Goal: Find specific page/section: Find specific page/section

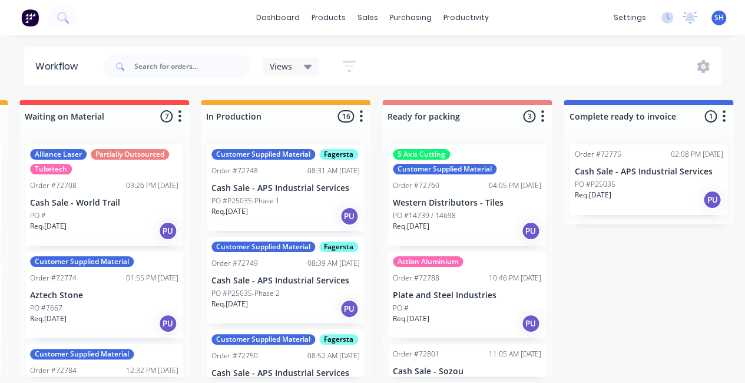
scroll to position [0, 537]
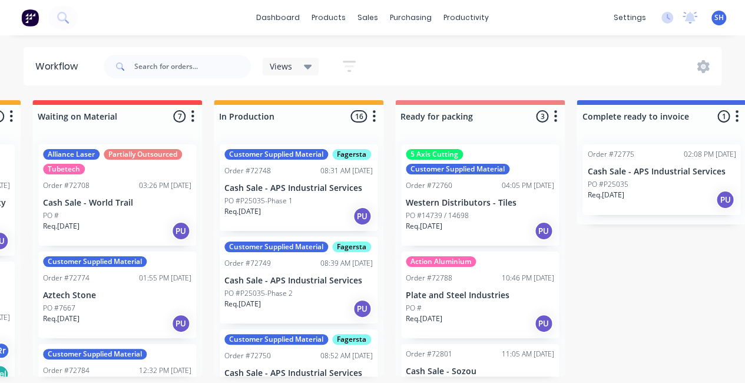
click at [319, 345] on div "Customer Supplied Material Fagersta" at bounding box center [298, 339] width 148 height 11
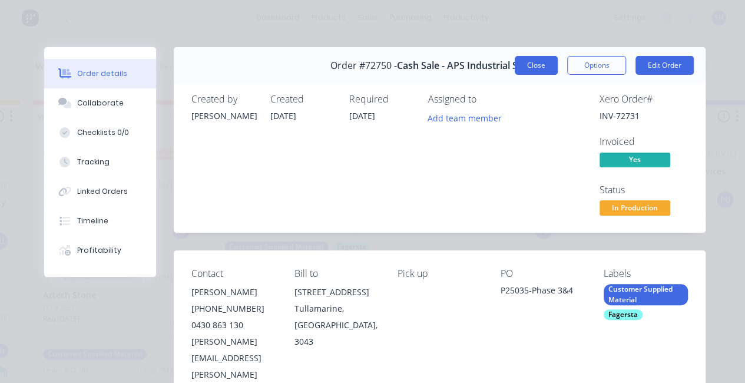
click at [523, 64] on button "Close" at bounding box center [536, 65] width 43 height 19
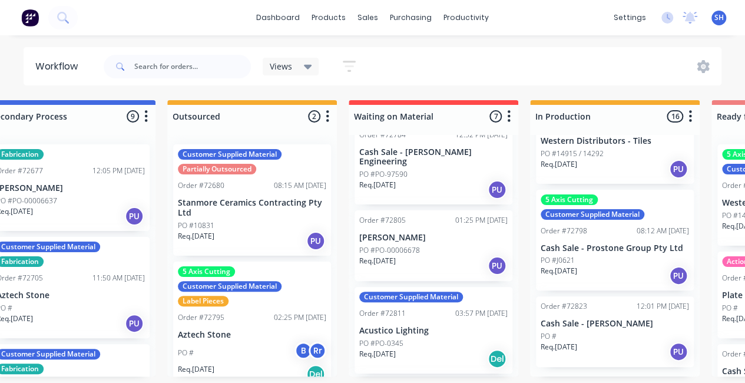
scroll to position [1310, 0]
click at [608, 342] on div "PO #" at bounding box center [615, 336] width 148 height 11
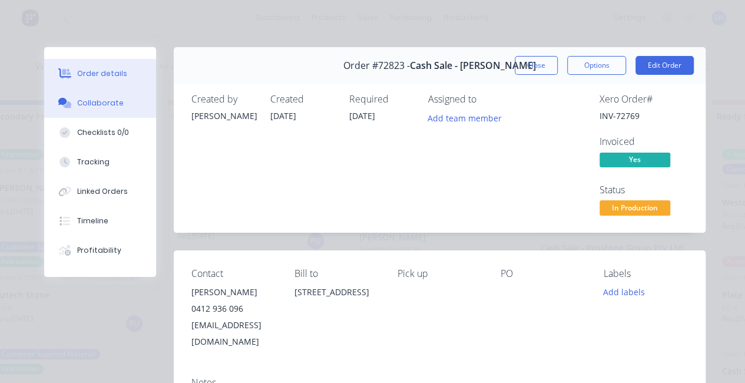
click at [107, 105] on div "Collaborate" at bounding box center [100, 103] width 47 height 11
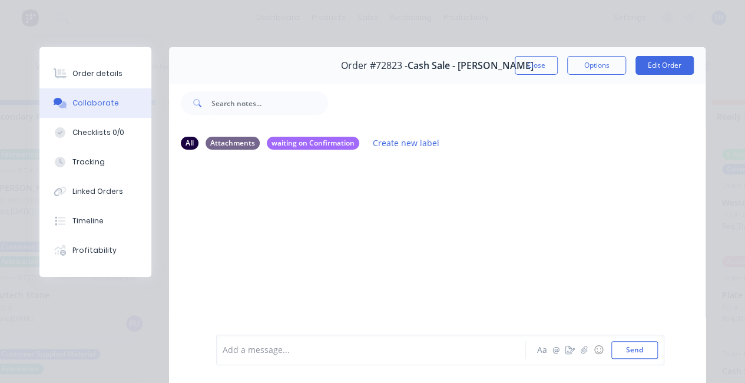
click at [297, 345] on div at bounding box center [374, 350] width 302 height 12
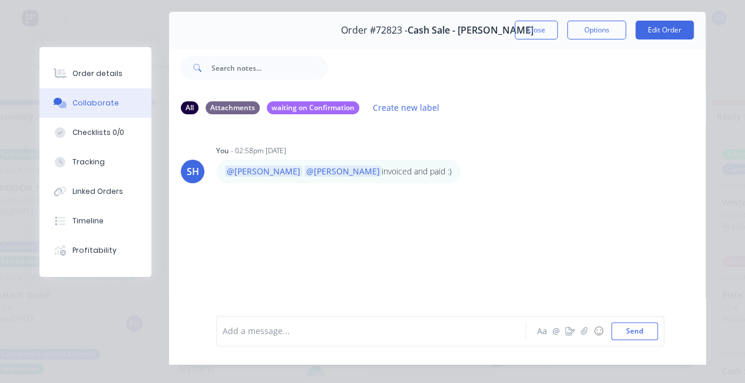
scroll to position [0, 0]
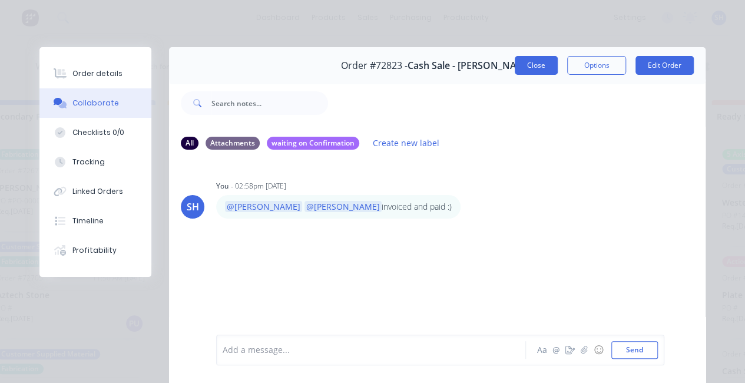
click at [540, 63] on button "Close" at bounding box center [536, 65] width 43 height 19
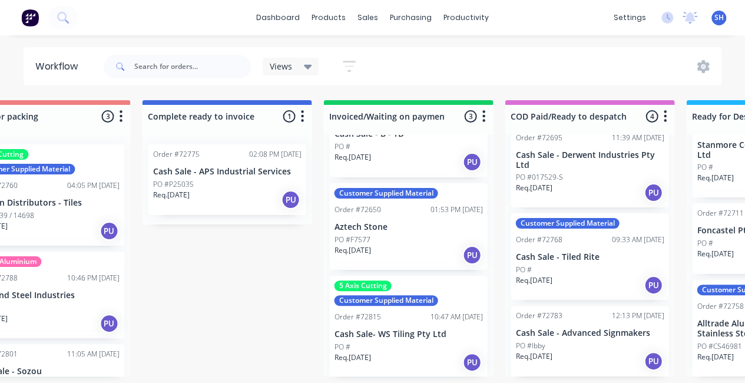
scroll to position [0, 972]
click at [270, 24] on link "dashboard" at bounding box center [277, 18] width 55 height 18
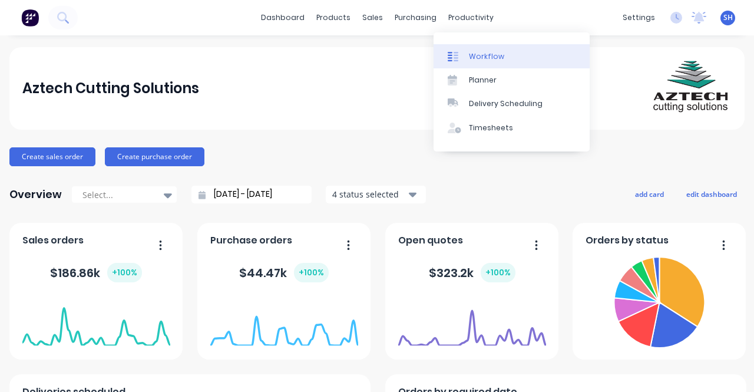
click at [485, 60] on div "Workflow" at bounding box center [486, 56] width 35 height 11
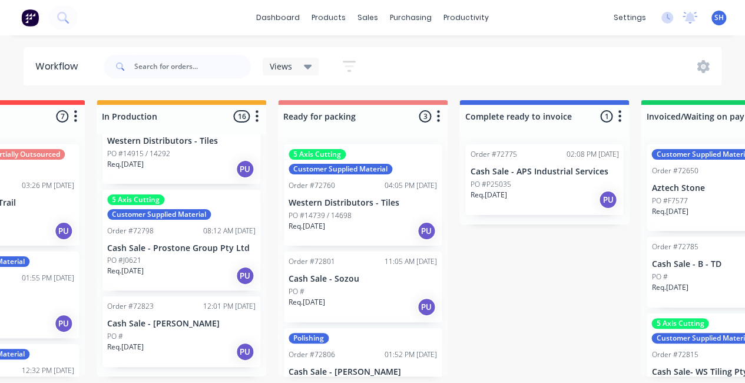
scroll to position [1310, 0]
click at [173, 312] on div "Order #72823 12:01 PM [DATE]" at bounding box center [181, 306] width 148 height 11
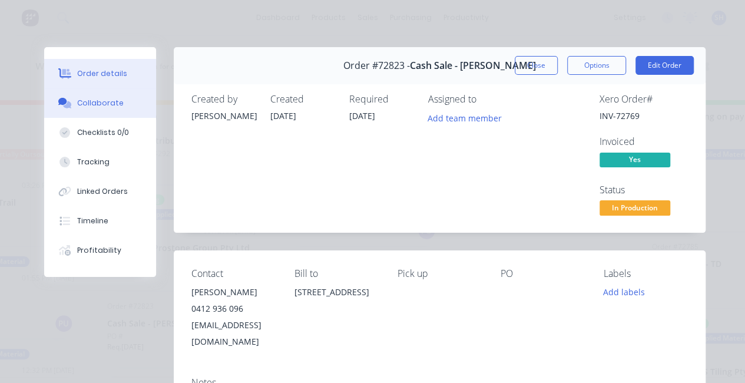
click at [81, 107] on div "Collaborate" at bounding box center [100, 103] width 47 height 11
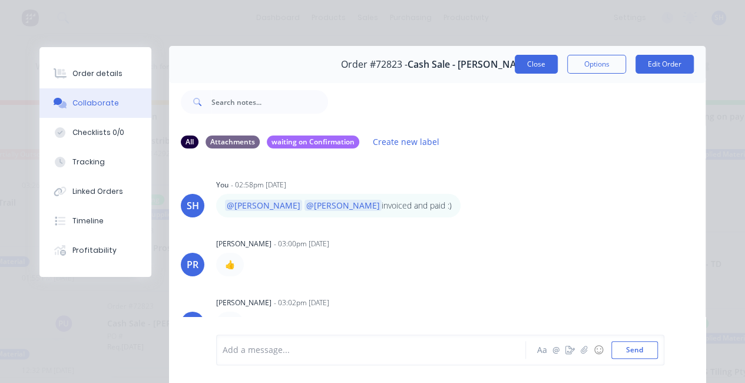
scroll to position [0, 0]
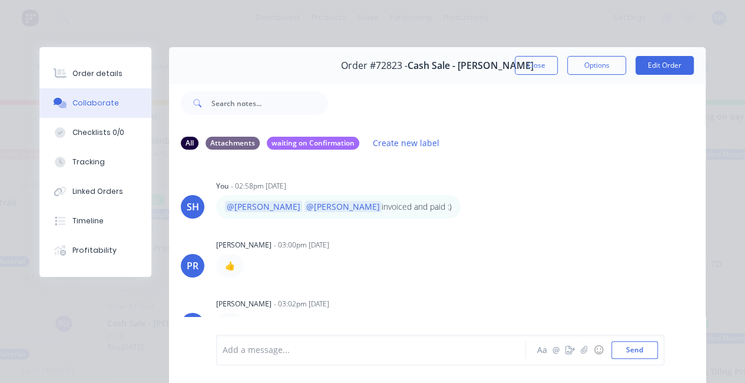
click at [536, 70] on button "Close" at bounding box center [536, 65] width 43 height 19
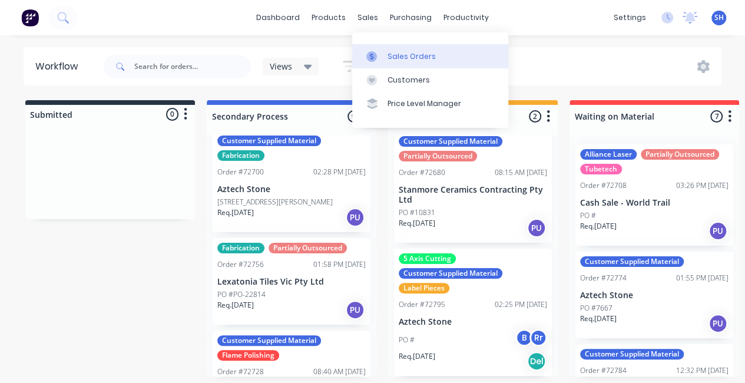
click at [388, 61] on link "Sales Orders" at bounding box center [430, 56] width 156 height 24
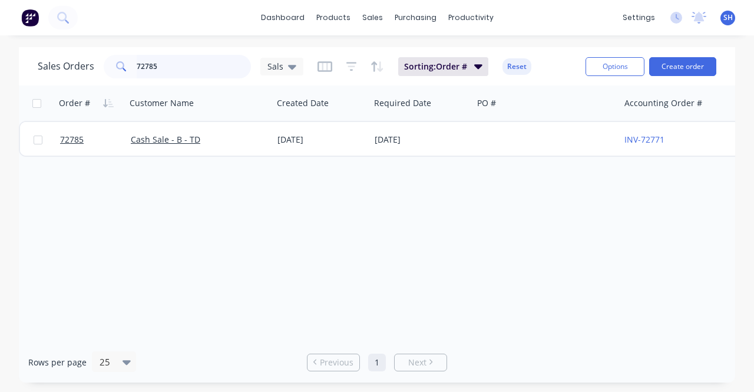
click at [210, 68] on input "72785" at bounding box center [194, 67] width 115 height 24
drag, startPoint x: 194, startPoint y: 72, endPoint x: 124, endPoint y: 72, distance: 70.7
click at [124, 72] on div "72785" at bounding box center [177, 67] width 147 height 24
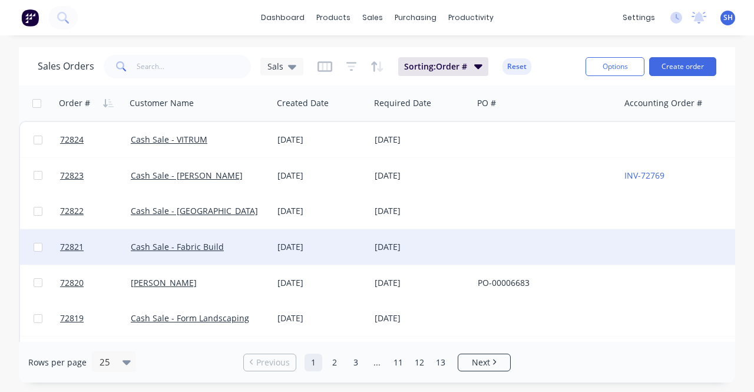
click at [233, 246] on div "Cash Sale - Fabric Build" at bounding box center [196, 247] width 131 height 12
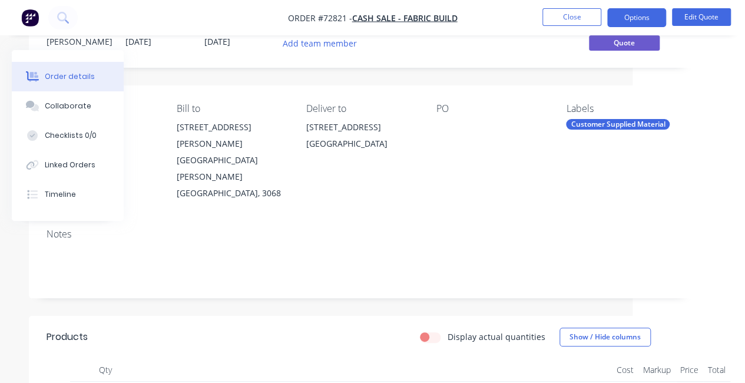
scroll to position [0, 113]
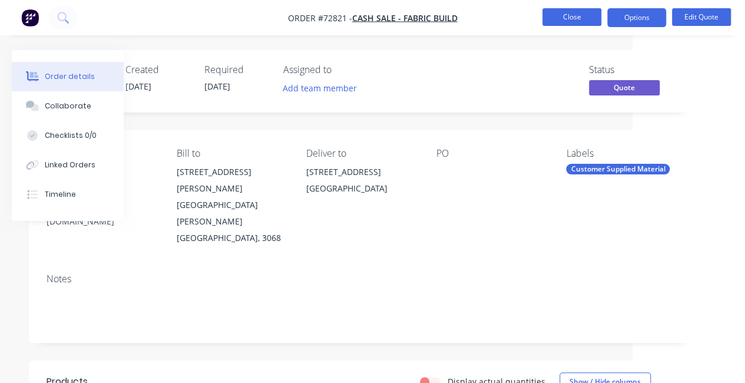
click at [566, 18] on button "Close" at bounding box center [572, 17] width 59 height 18
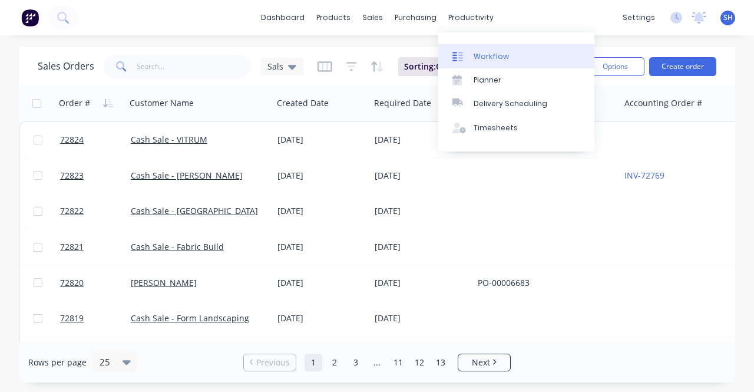
click at [480, 55] on div "Workflow" at bounding box center [491, 56] width 35 height 11
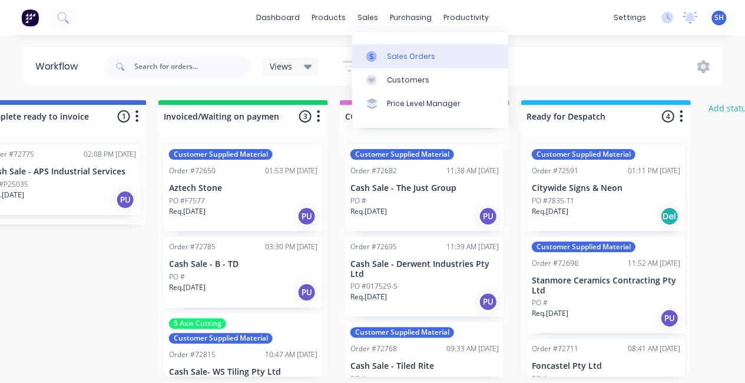
click at [392, 62] on link "Sales Orders" at bounding box center [430, 56] width 156 height 24
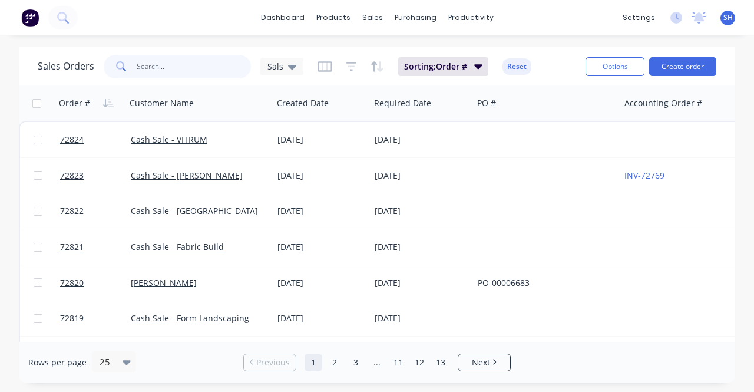
click at [201, 62] on input "text" at bounding box center [194, 67] width 115 height 24
type input "plate"
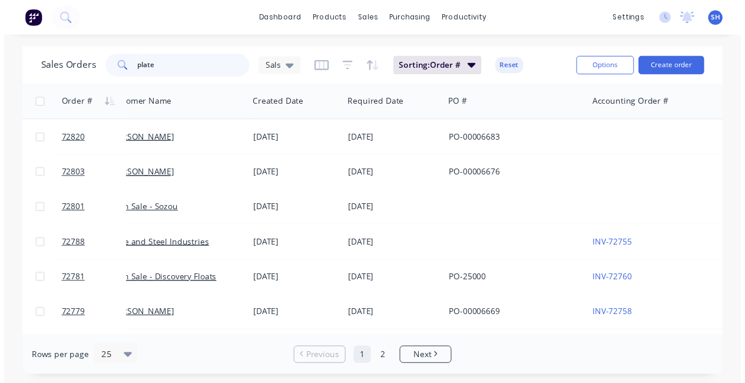
scroll to position [0, 9]
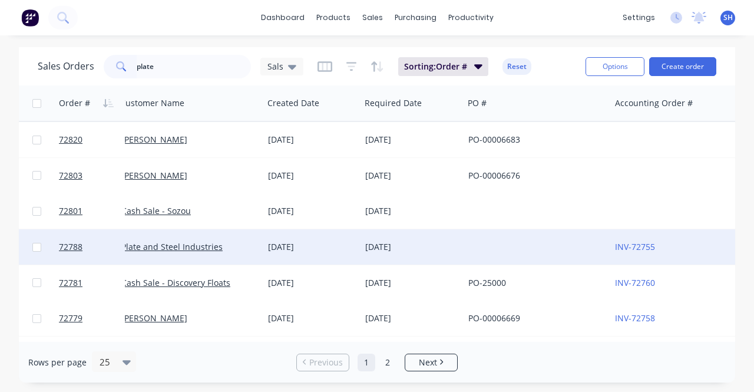
click at [238, 254] on div "Plate and Steel Industries" at bounding box center [190, 246] width 147 height 35
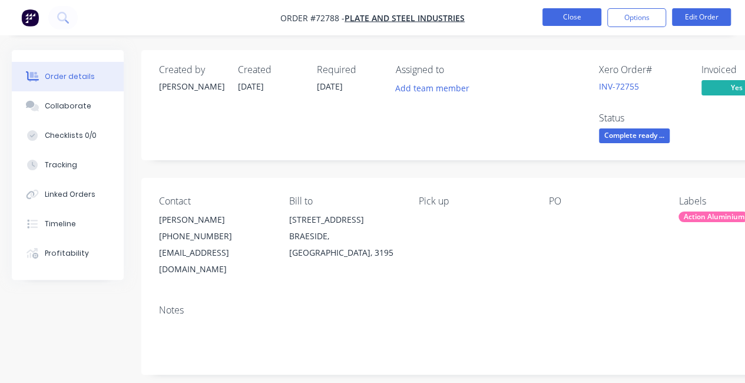
click at [554, 21] on button "Close" at bounding box center [572, 17] width 59 height 18
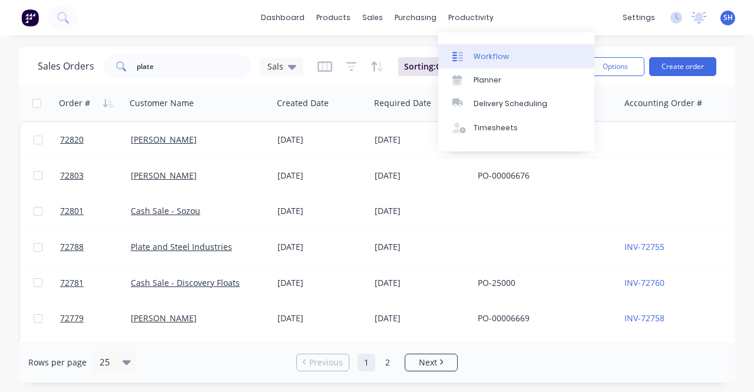
click at [506, 58] on link "Workflow" at bounding box center [516, 56] width 156 height 24
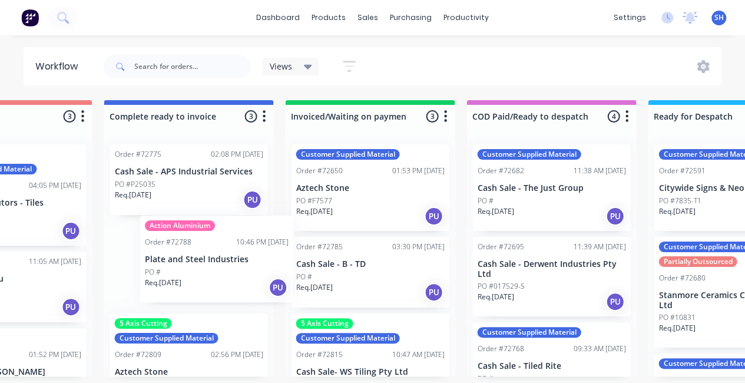
scroll to position [0, 1010]
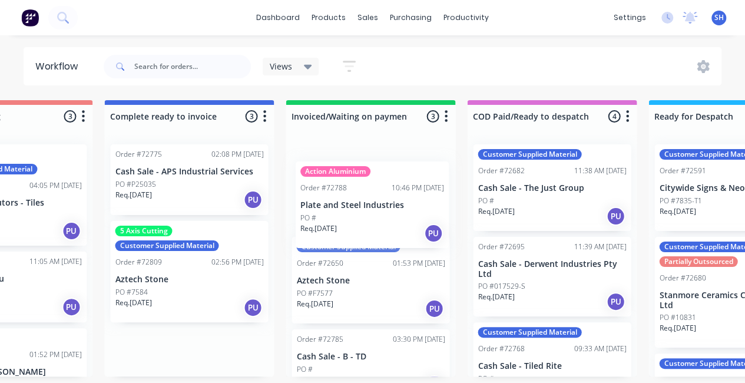
drag, startPoint x: 170, startPoint y: 288, endPoint x: 365, endPoint y: 224, distance: 205.5
click at [366, 226] on div "Submitted 1 Status colour #273444 hex #273444 Save Cancel Summaries Total order…" at bounding box center [49, 238] width 2136 height 276
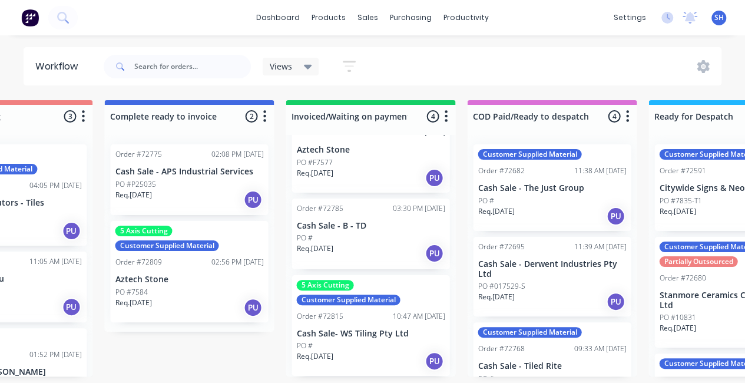
scroll to position [2, 1010]
